Goal: Navigation & Orientation: Understand site structure

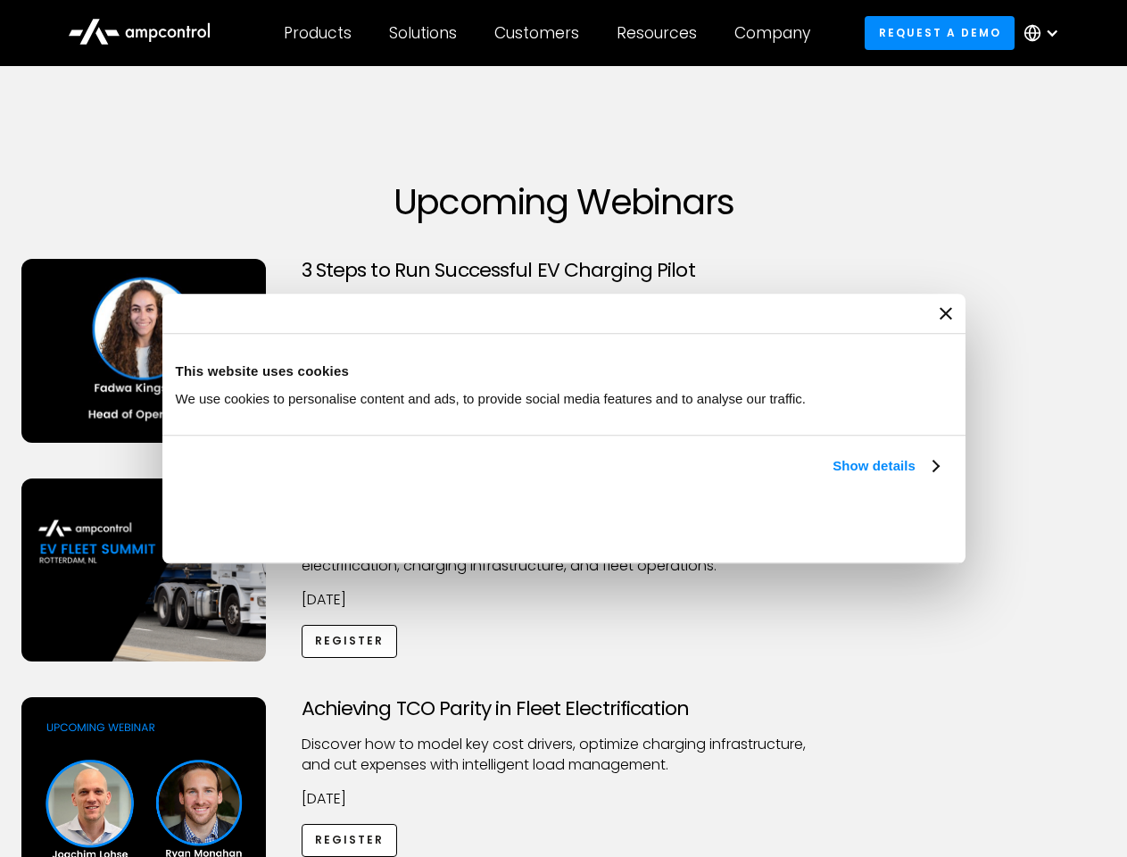
click at [832, 476] on link "Show details" at bounding box center [884, 465] width 105 height 21
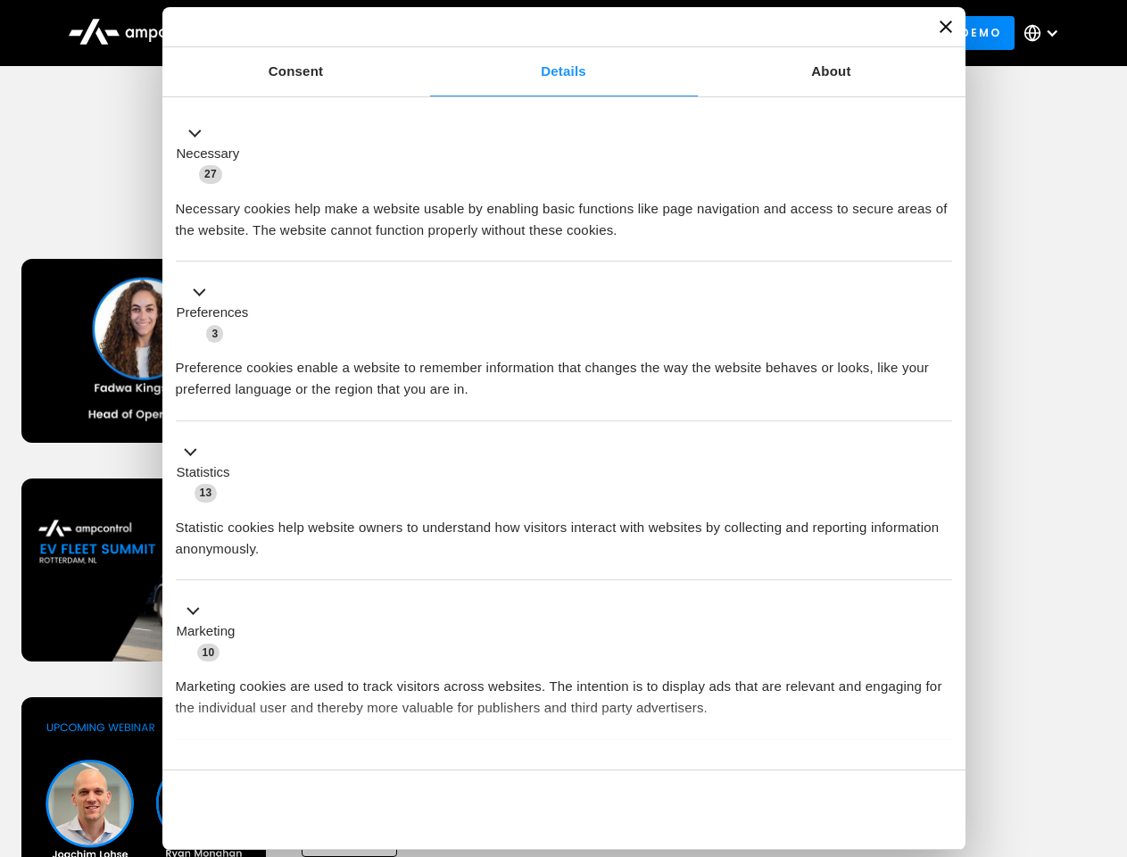
click at [940, 739] on ul "Necessary 27 Necessary cookies help make a website usable by enabling basic fun…" at bounding box center [563, 470] width 793 height 735
click at [1107, 719] on div "Achieving TCO Parity in Fleet Electrification Discover how to model key cost dr…" at bounding box center [564, 837] width 1121 height 280
click at [549, 33] on div "Customers" at bounding box center [536, 33] width 85 height 20
click at [317, 33] on div "Products" at bounding box center [318, 33] width 68 height 20
click at [424, 33] on div "Solutions" at bounding box center [423, 33] width 68 height 20
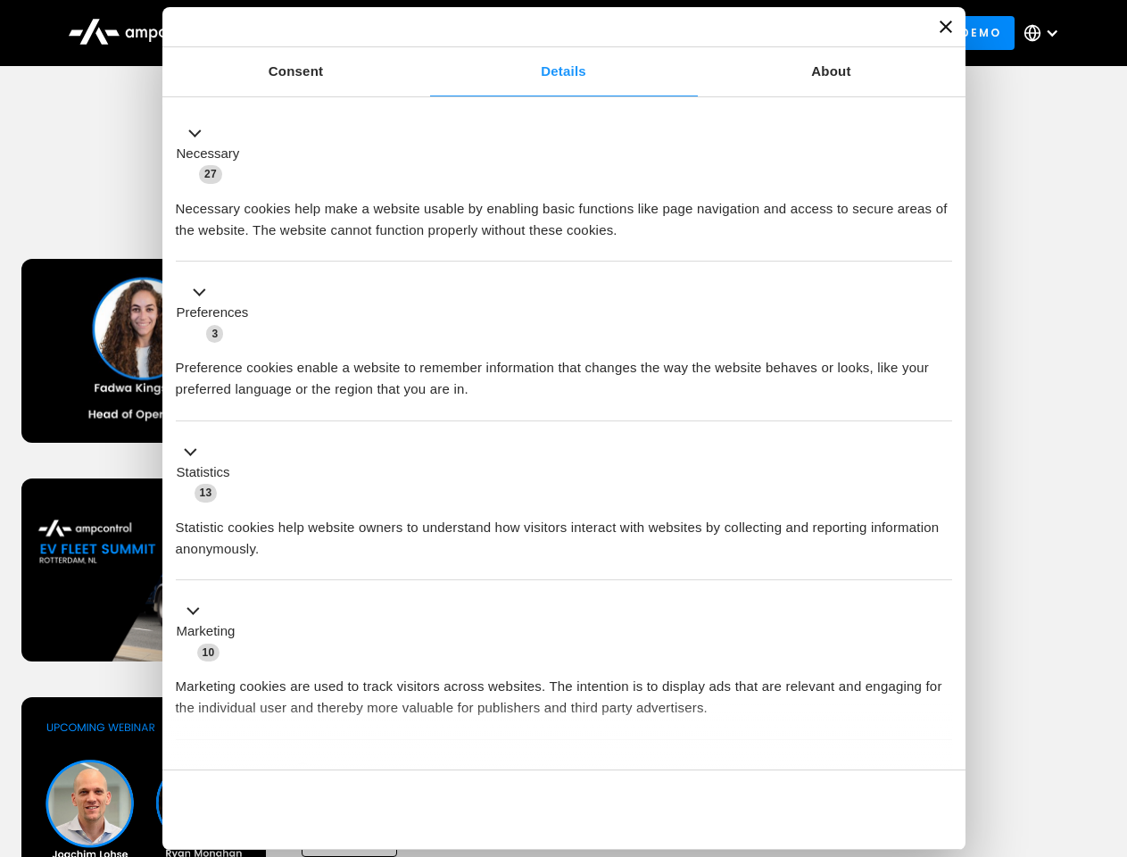
click at [540, 33] on div "Customers" at bounding box center [536, 33] width 85 height 20
click at [660, 33] on div "Resources" at bounding box center [657, 33] width 80 height 20
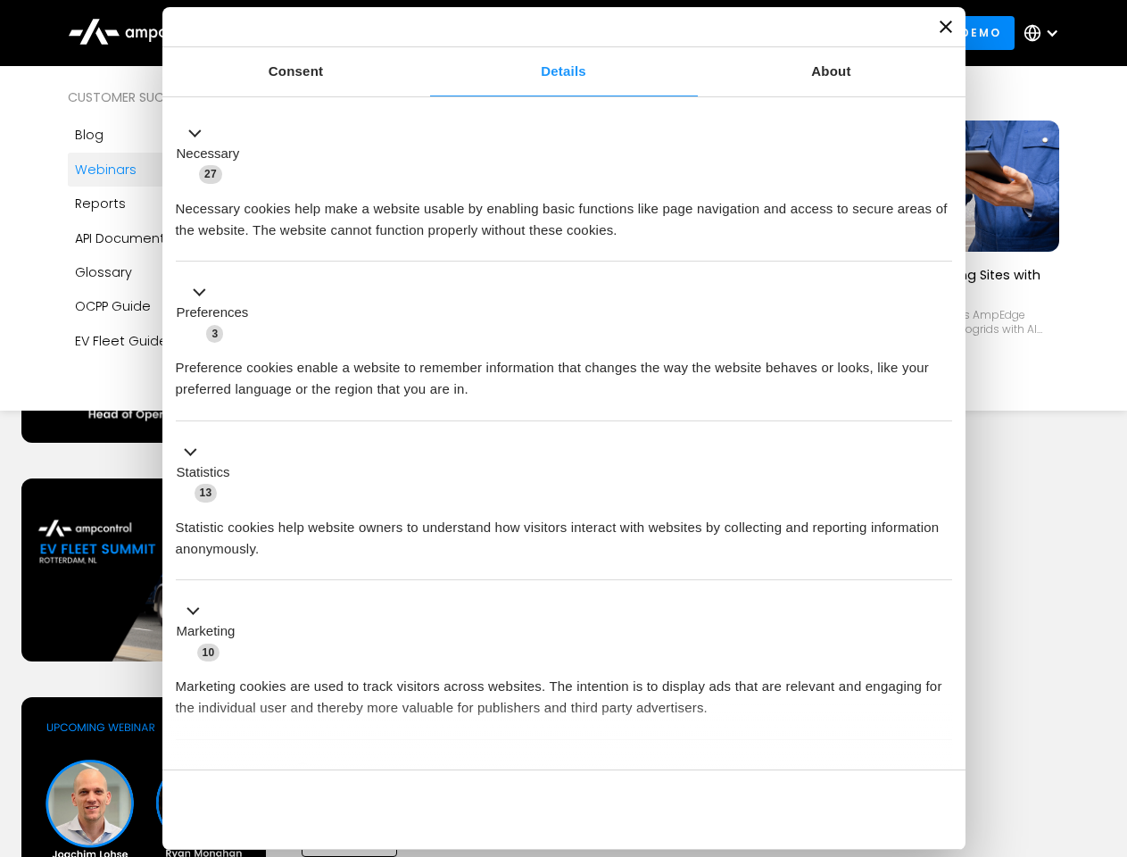
click at [778, 33] on div "Company" at bounding box center [772, 33] width 76 height 20
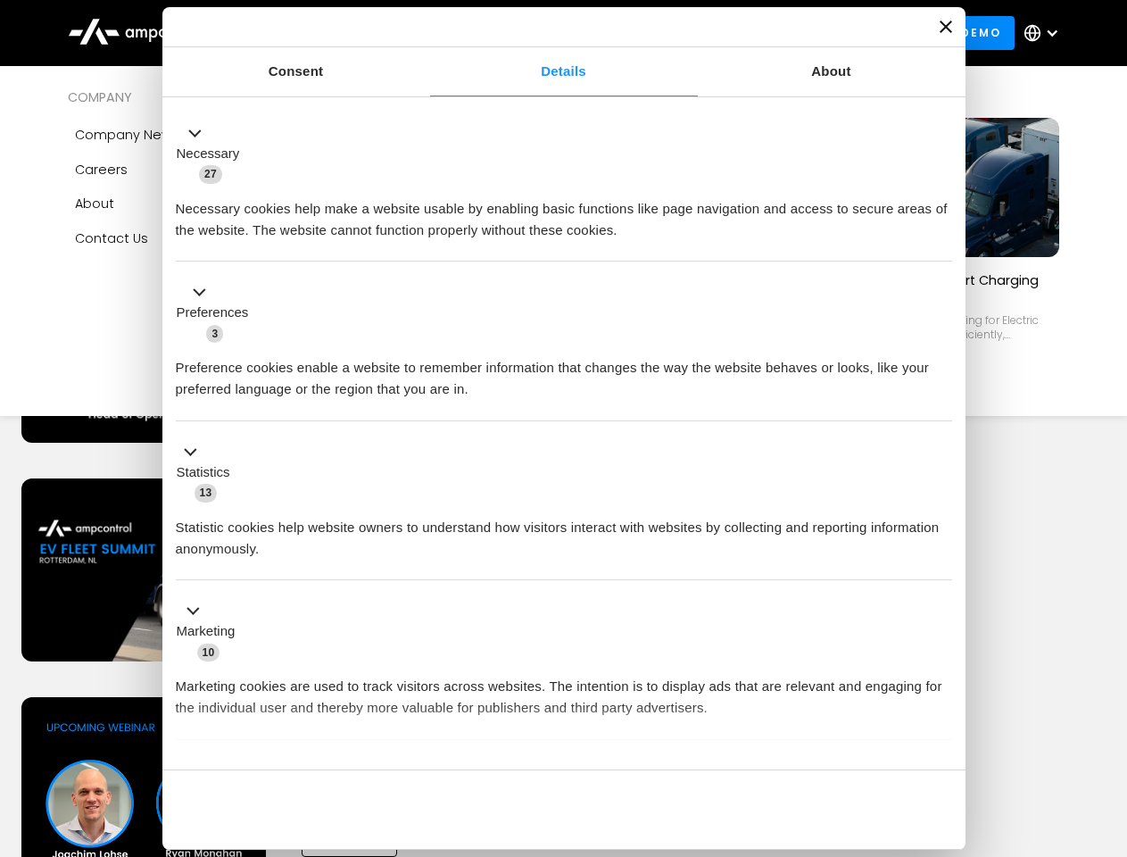
click at [1046, 33] on div at bounding box center [1052, 33] width 14 height 14
